Goal: Use online tool/utility: Utilize a website feature to perform a specific function

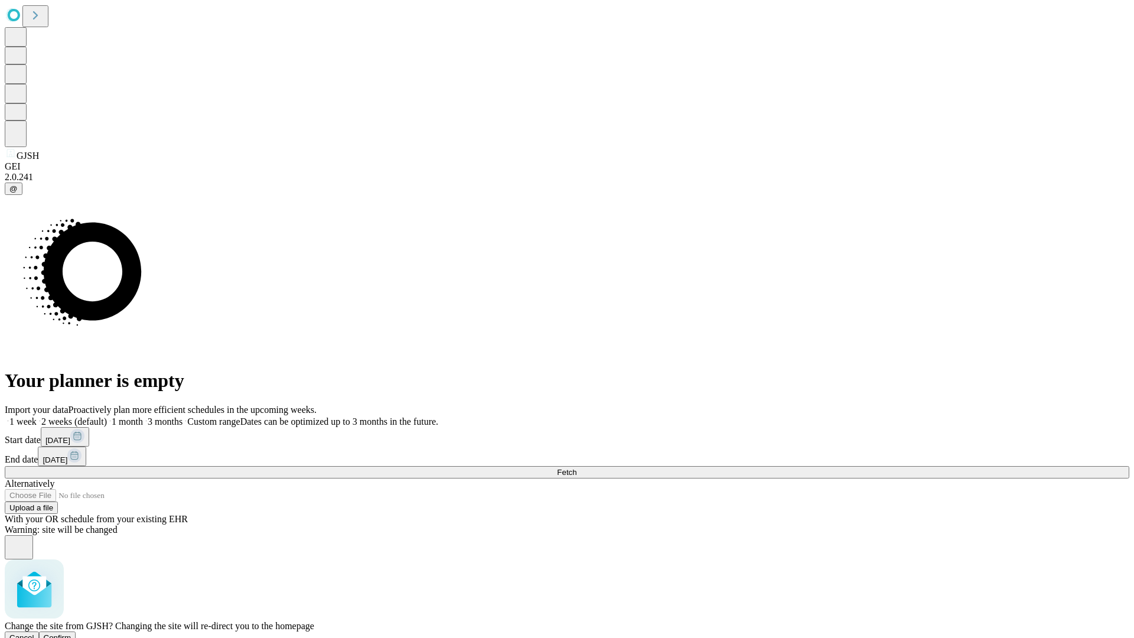
click at [71, 633] on span "Confirm" at bounding box center [58, 637] width 28 height 9
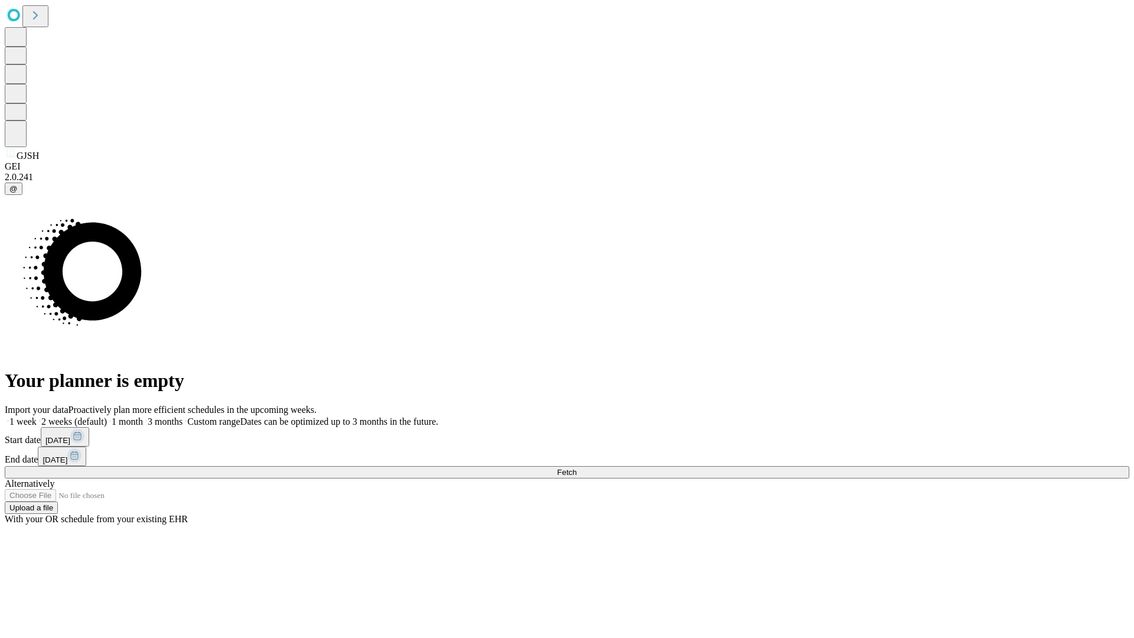
click at [37, 416] on label "1 week" at bounding box center [21, 421] width 32 height 10
click at [576, 468] on span "Fetch" at bounding box center [566, 472] width 19 height 9
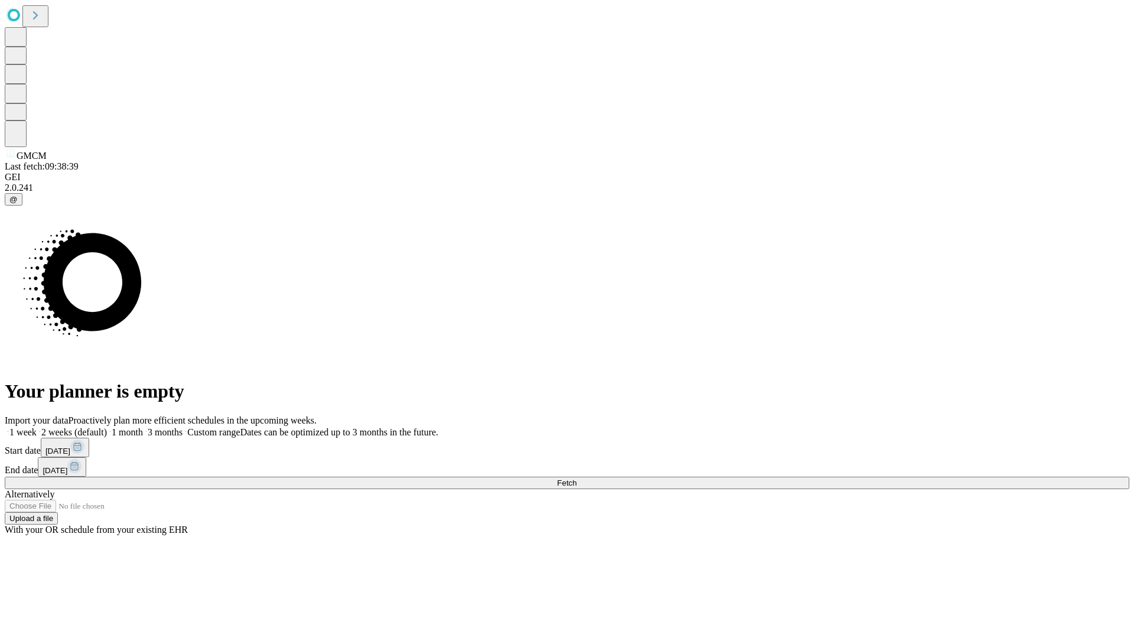
click at [37, 427] on label "1 week" at bounding box center [21, 432] width 32 height 10
click at [576, 478] on span "Fetch" at bounding box center [566, 482] width 19 height 9
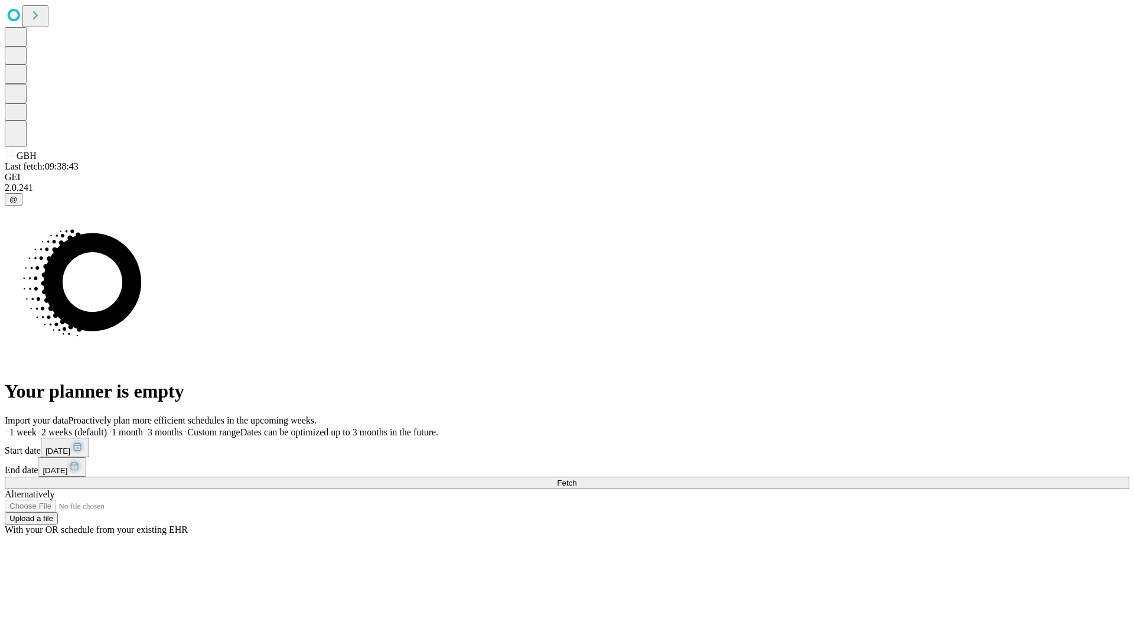
click at [37, 427] on label "1 week" at bounding box center [21, 432] width 32 height 10
click at [576, 478] on span "Fetch" at bounding box center [566, 482] width 19 height 9
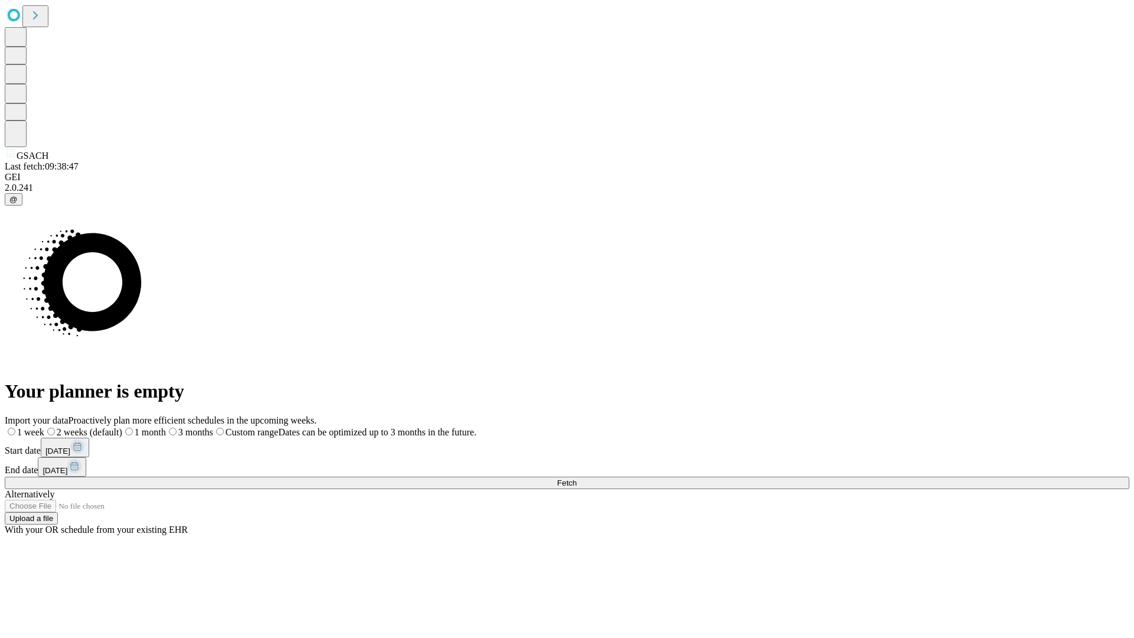
click at [44, 427] on label "1 week" at bounding box center [25, 432] width 40 height 10
click at [576, 478] on span "Fetch" at bounding box center [566, 482] width 19 height 9
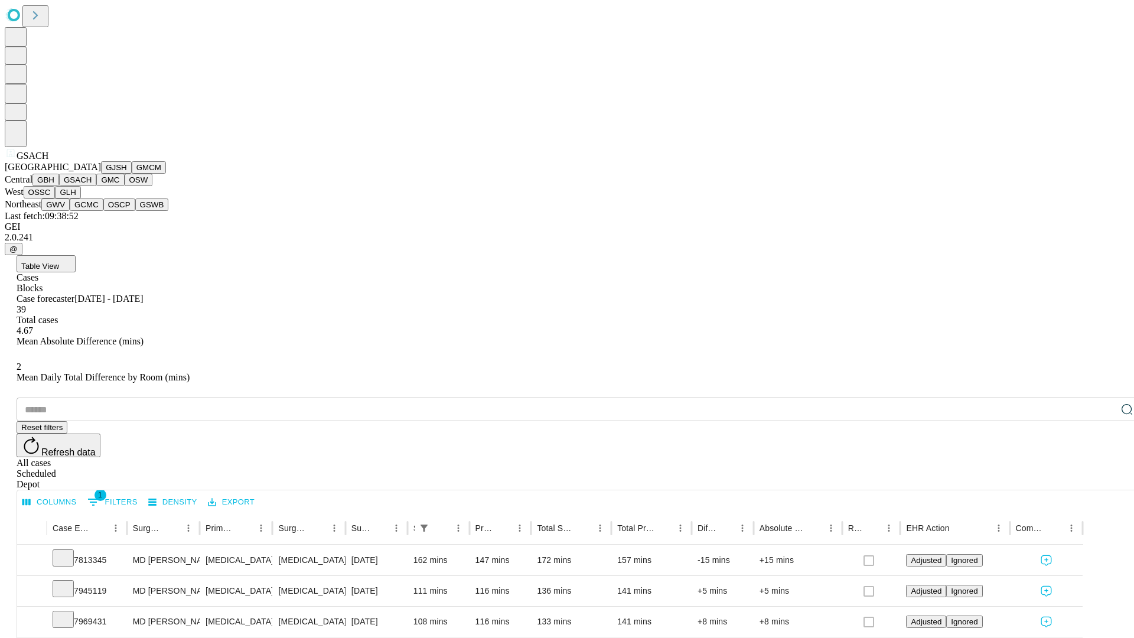
click at [96, 186] on button "GMC" at bounding box center [110, 180] width 28 height 12
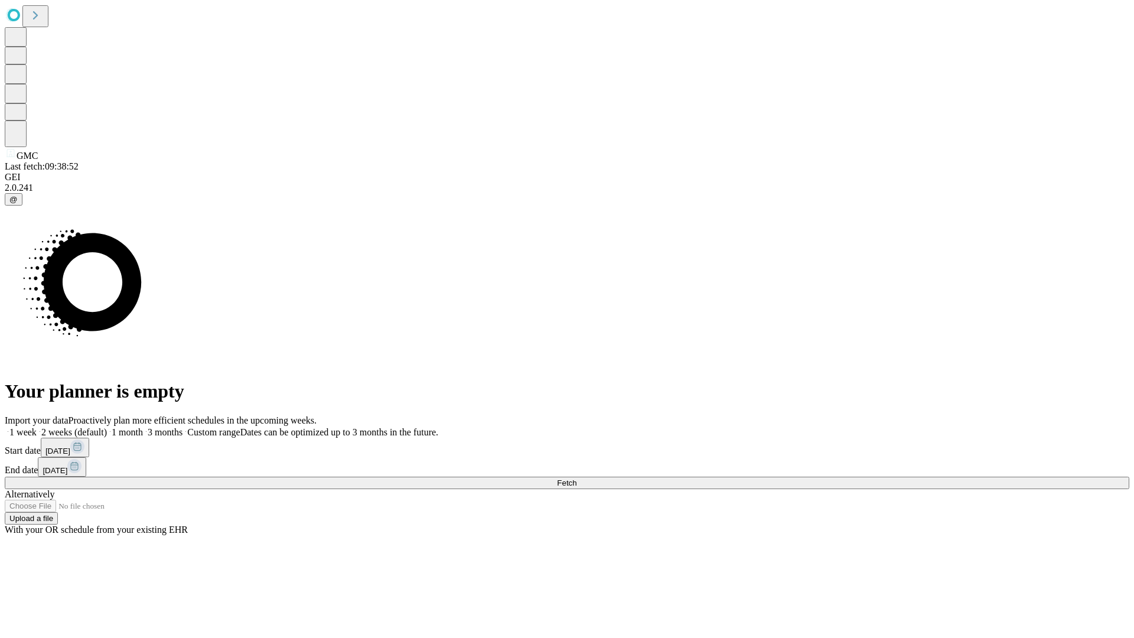
click at [576, 478] on span "Fetch" at bounding box center [566, 482] width 19 height 9
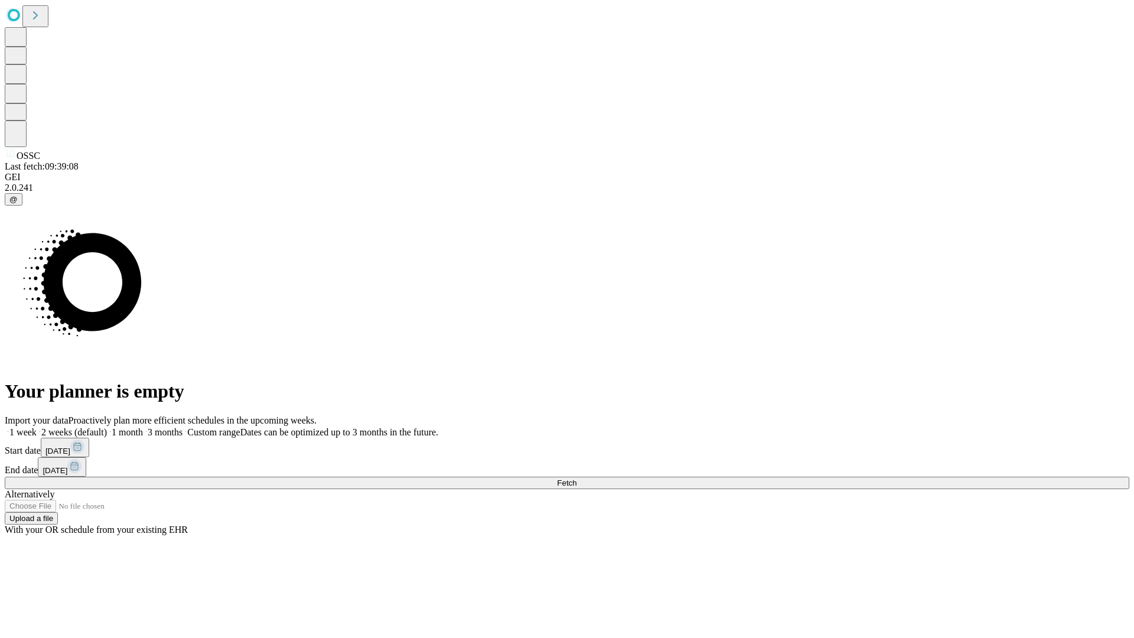
click at [37, 427] on label "1 week" at bounding box center [21, 432] width 32 height 10
click at [576, 478] on span "Fetch" at bounding box center [566, 482] width 19 height 9
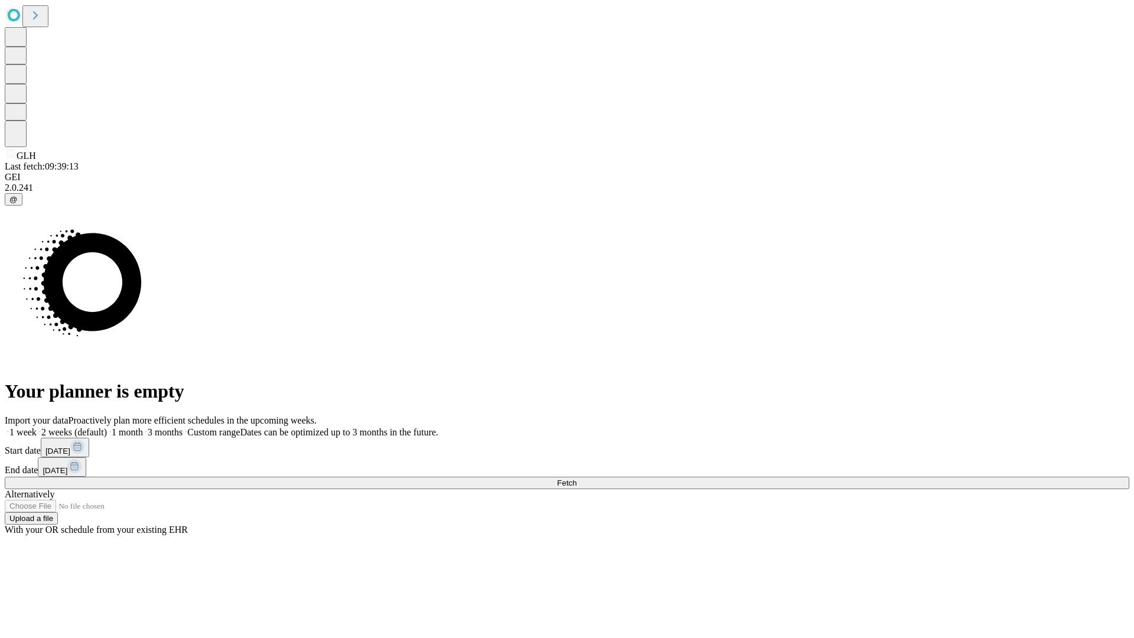
click at [37, 427] on label "1 week" at bounding box center [21, 432] width 32 height 10
click at [576, 478] on span "Fetch" at bounding box center [566, 482] width 19 height 9
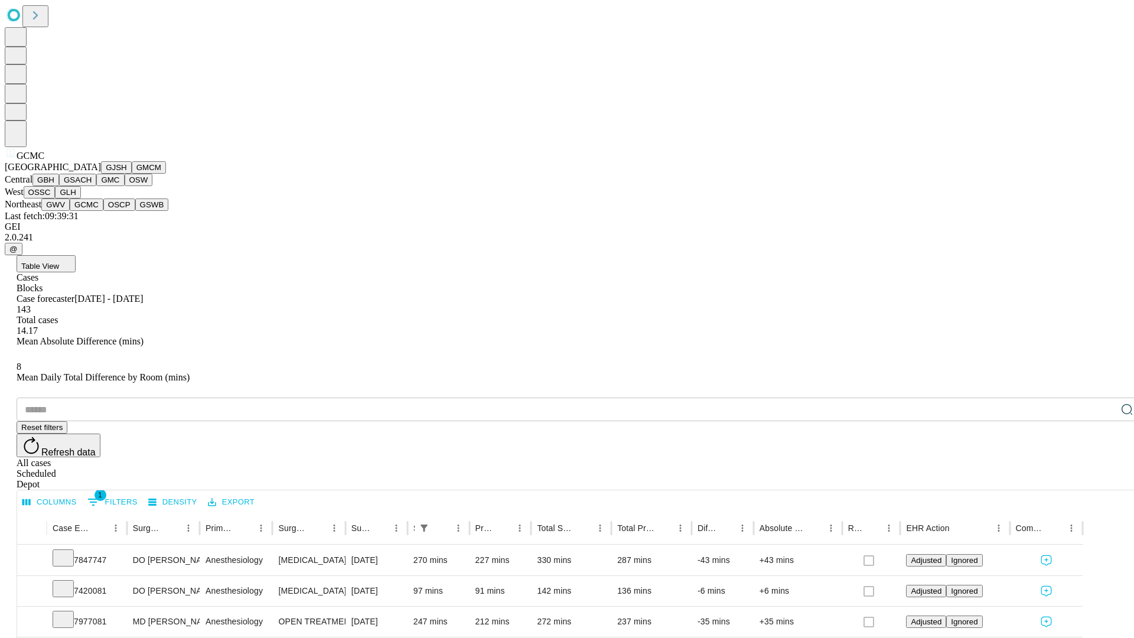
click at [103, 211] on button "OSCP" at bounding box center [119, 204] width 32 height 12
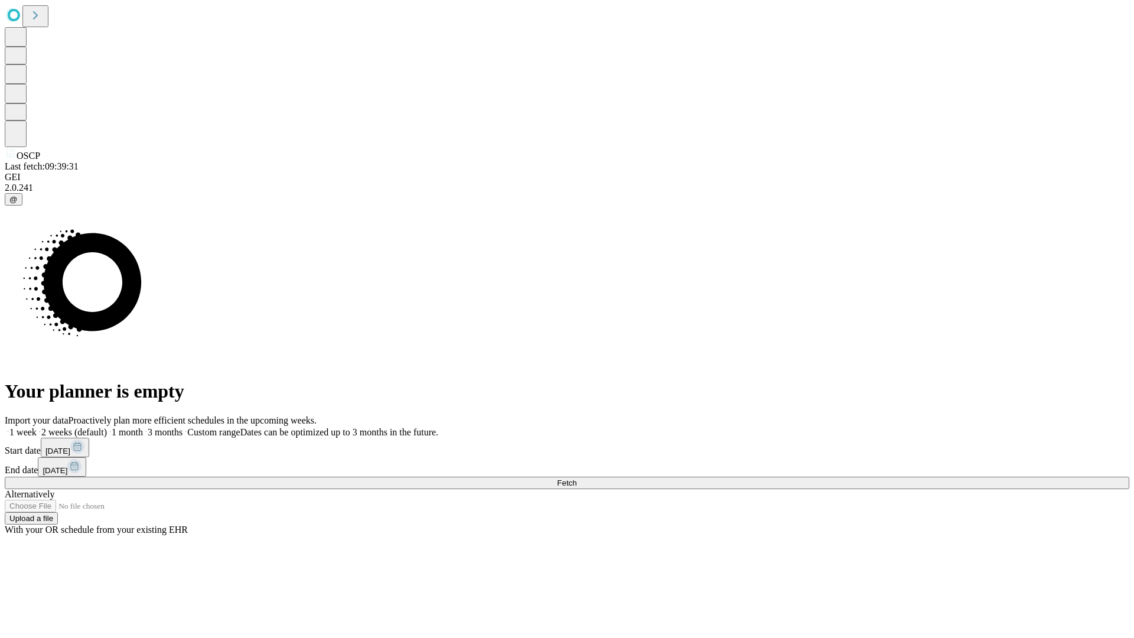
click at [37, 427] on label "1 week" at bounding box center [21, 432] width 32 height 10
click at [576, 478] on span "Fetch" at bounding box center [566, 482] width 19 height 9
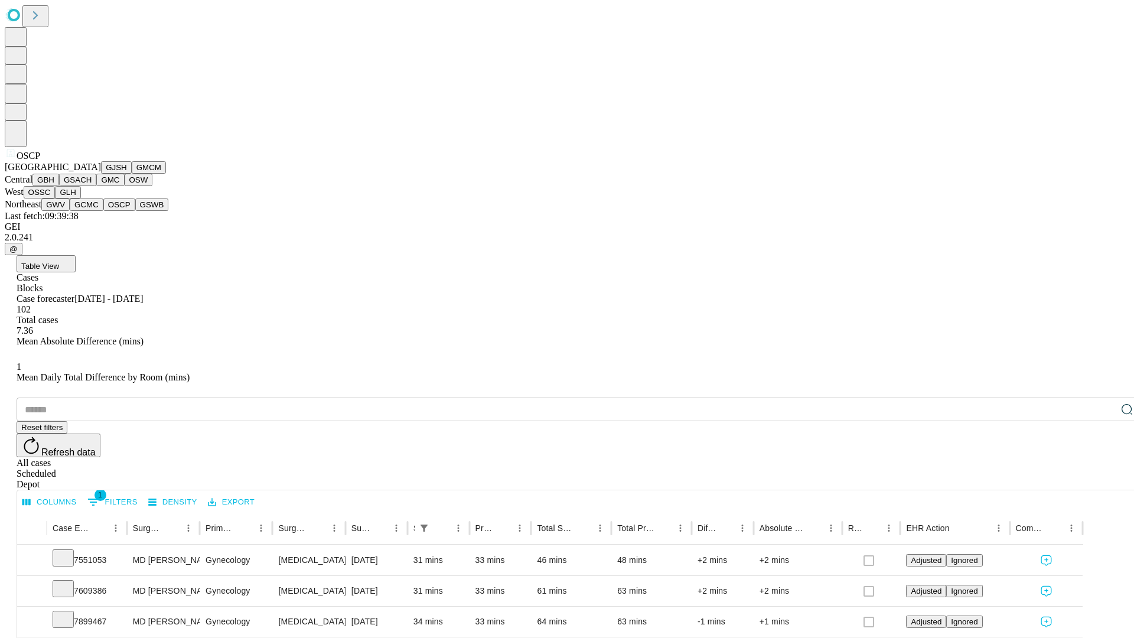
click at [135, 211] on button "GSWB" at bounding box center [152, 204] width 34 height 12
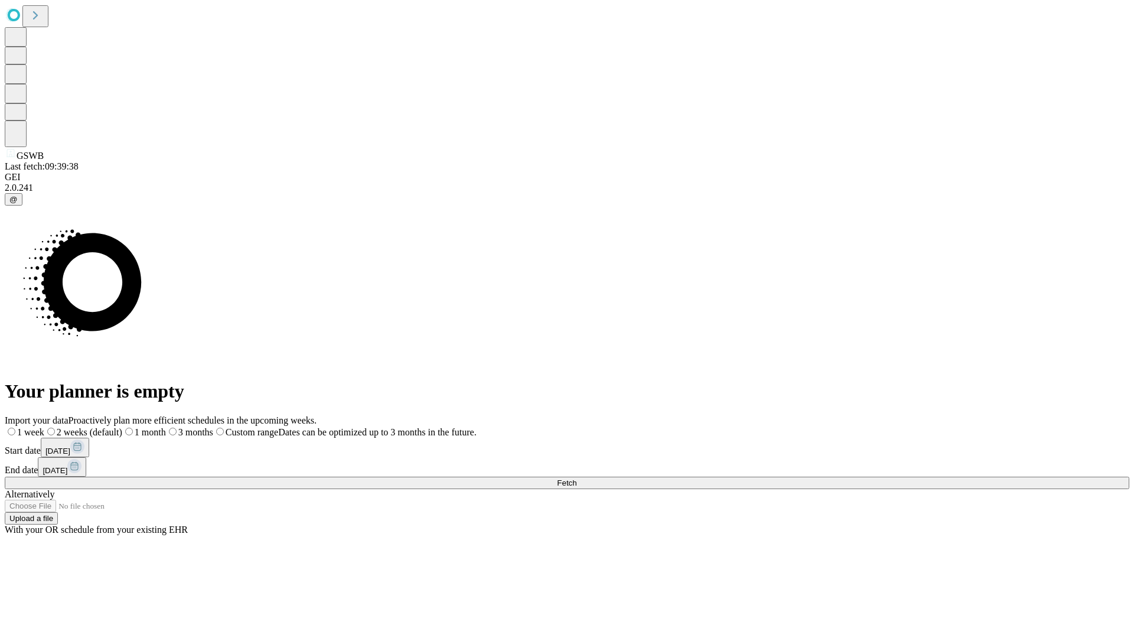
click at [44, 427] on label "1 week" at bounding box center [25, 432] width 40 height 10
click at [576, 478] on span "Fetch" at bounding box center [566, 482] width 19 height 9
